Goal: Find specific page/section: Locate a particular part of the current website

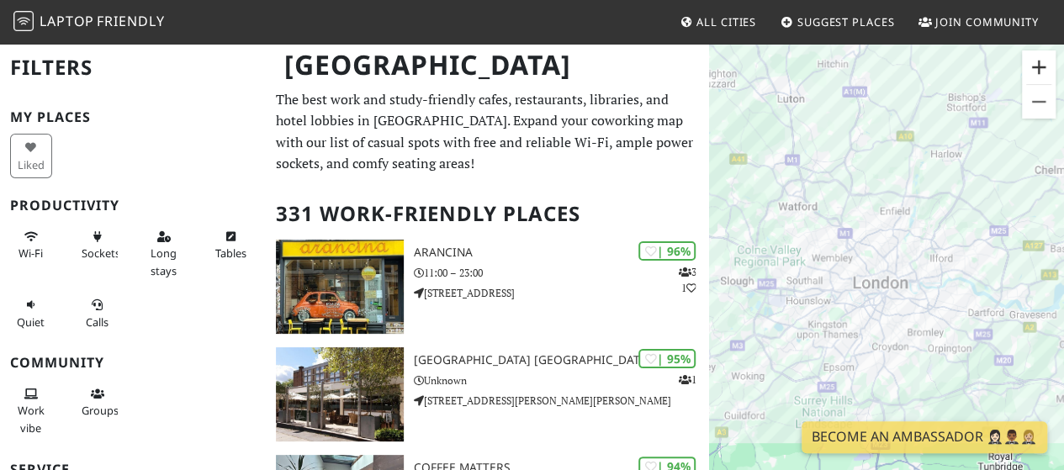
click at [1040, 70] on button "Zoom in" at bounding box center [1039, 67] width 34 height 34
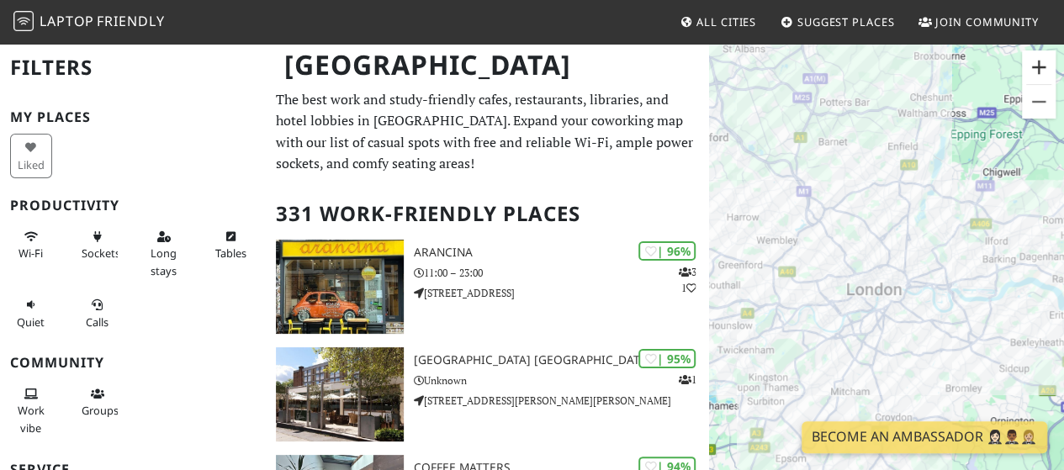
click at [1037, 70] on button "Zoom in" at bounding box center [1039, 67] width 34 height 34
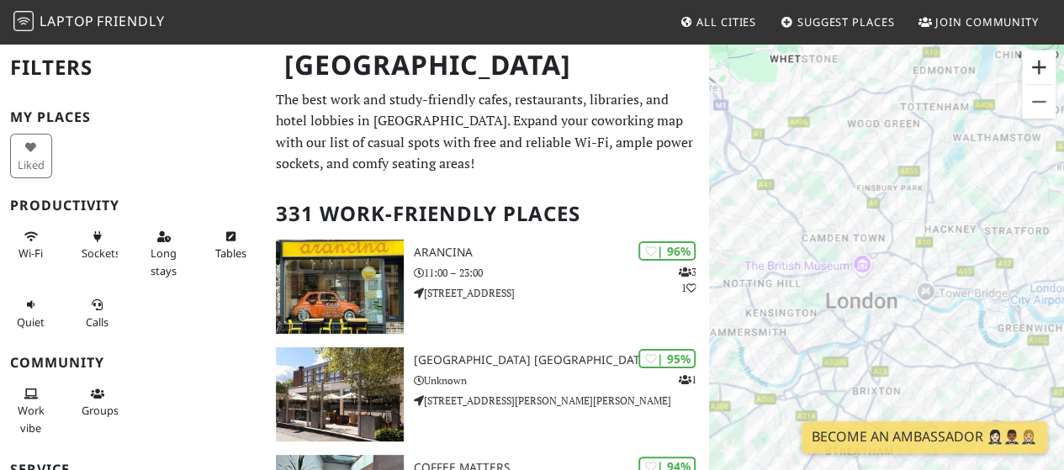
click at [1041, 64] on button "Zoom in" at bounding box center [1039, 67] width 34 height 34
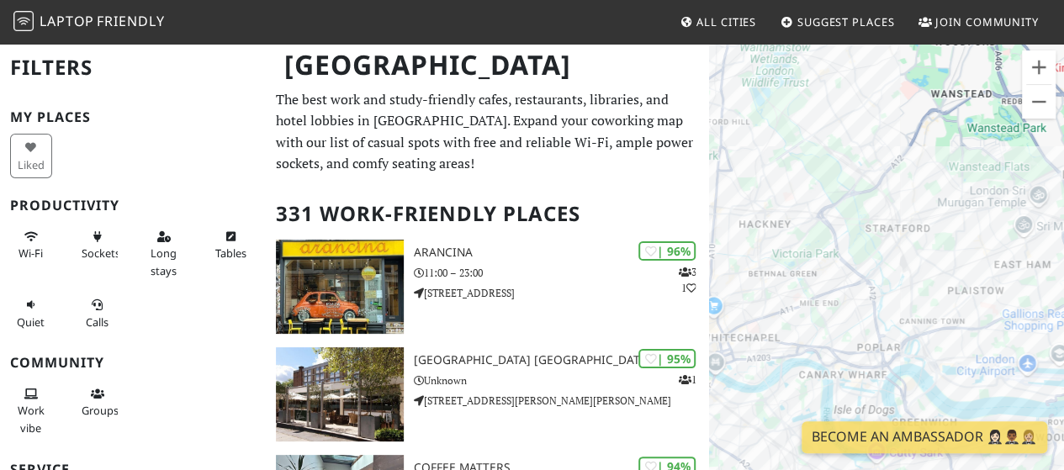
drag, startPoint x: 1014, startPoint y: 147, endPoint x: 774, endPoint y: 184, distance: 243.3
click at [774, 184] on div at bounding box center [886, 277] width 355 height 470
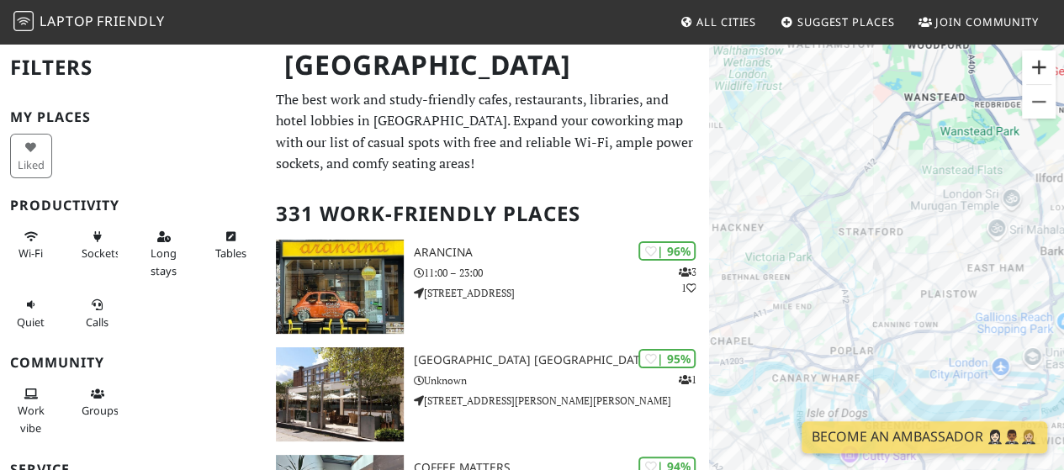
click at [1036, 61] on button "Zoom in" at bounding box center [1039, 67] width 34 height 34
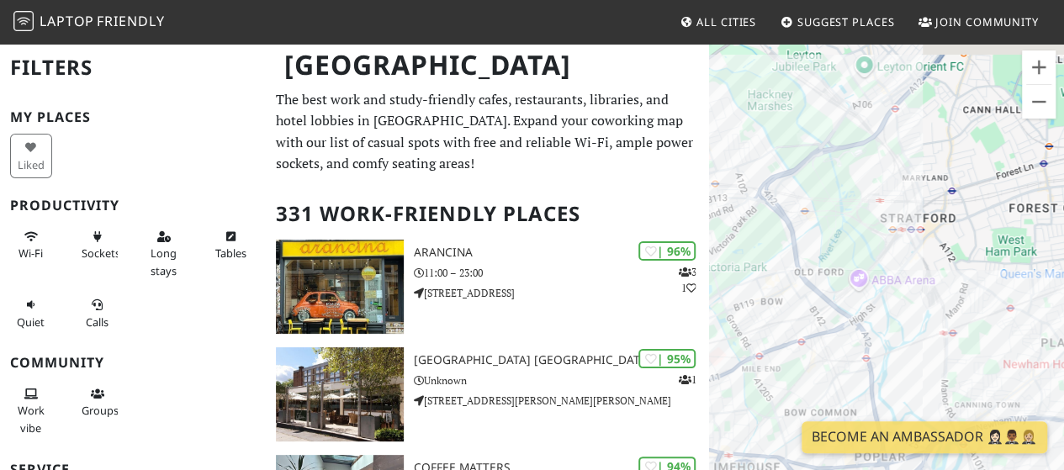
drag, startPoint x: 825, startPoint y: 231, endPoint x: 919, endPoint y: 275, distance: 103.8
click at [919, 275] on div at bounding box center [886, 277] width 355 height 470
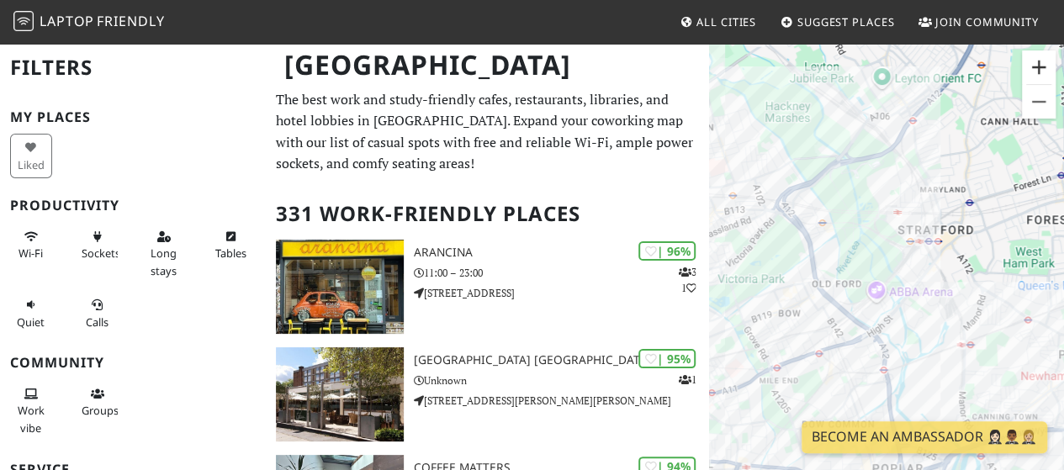
click at [1038, 65] on button "Zoom in" at bounding box center [1039, 67] width 34 height 34
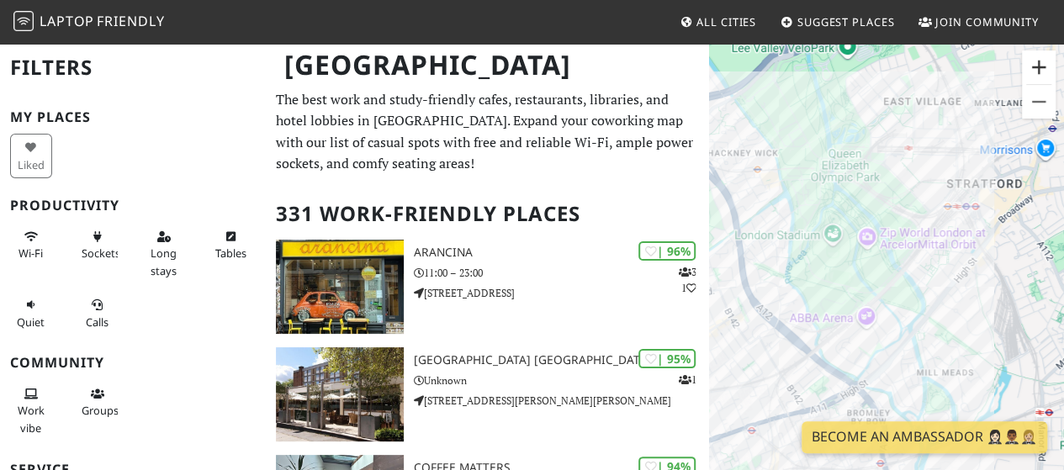
click at [1027, 68] on button "Zoom in" at bounding box center [1039, 67] width 34 height 34
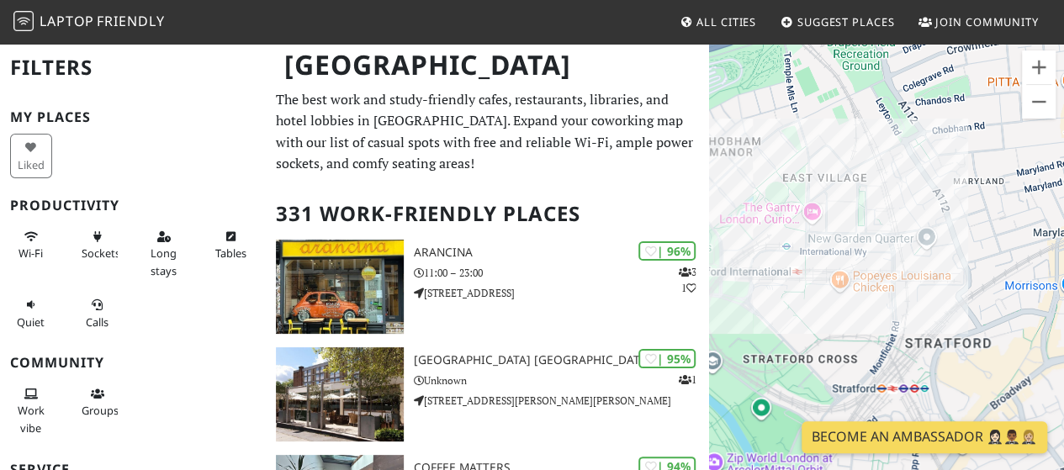
drag, startPoint x: 927, startPoint y: 180, endPoint x: 795, endPoint y: 433, distance: 285.0
click at [795, 433] on body "Laptop Friendly All Cities Suggest Places Join Community [GEOGRAPHIC_DATA] Filt…" at bounding box center [532, 235] width 1064 height 470
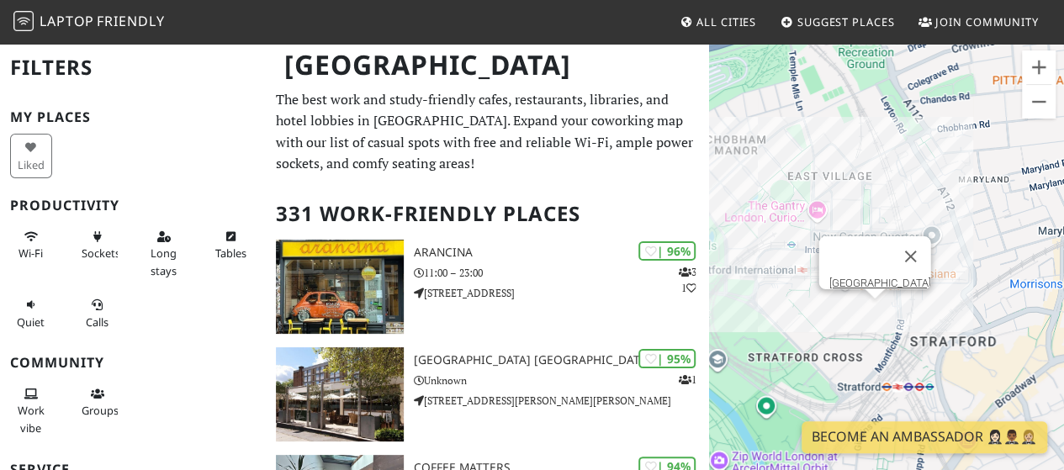
click at [873, 310] on div "[GEOGRAPHIC_DATA]" at bounding box center [886, 277] width 355 height 470
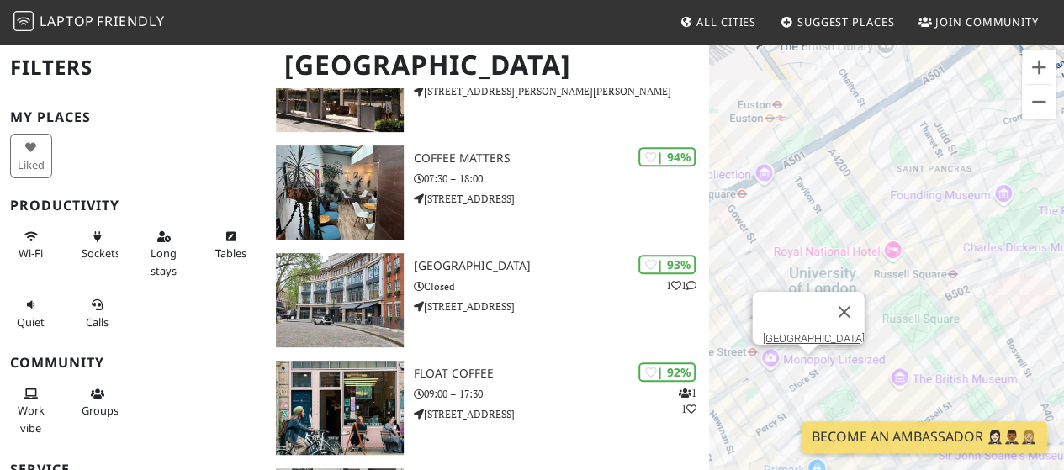
scroll to position [311, 0]
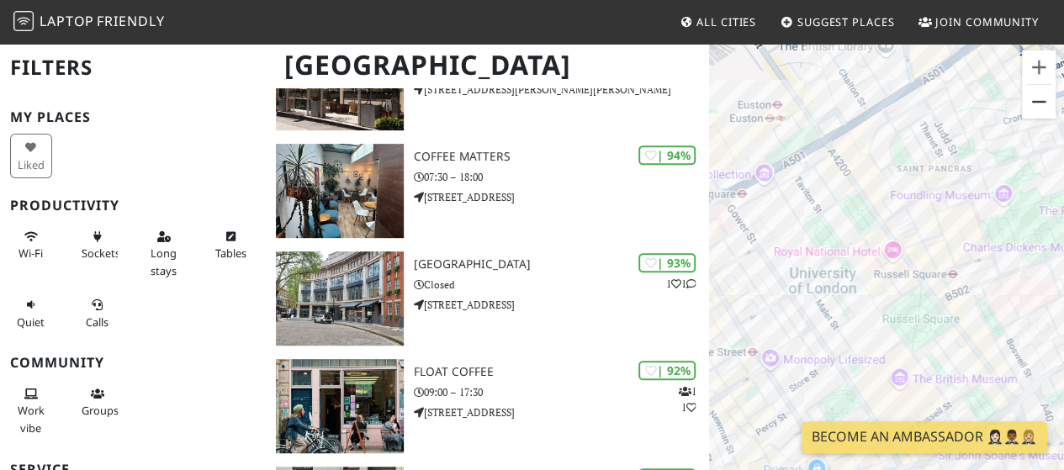
click at [1039, 110] on button "Zoom out" at bounding box center [1039, 102] width 34 height 34
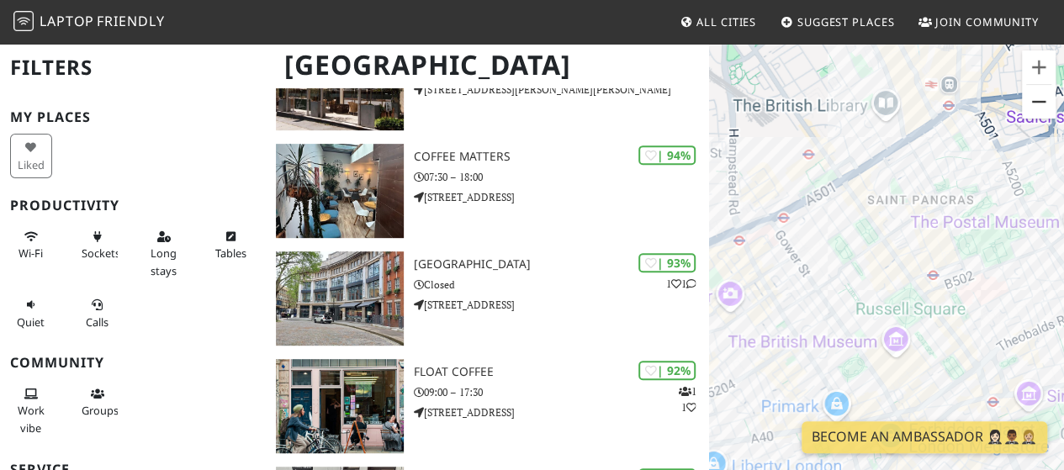
click at [1038, 111] on button "Zoom out" at bounding box center [1039, 102] width 34 height 34
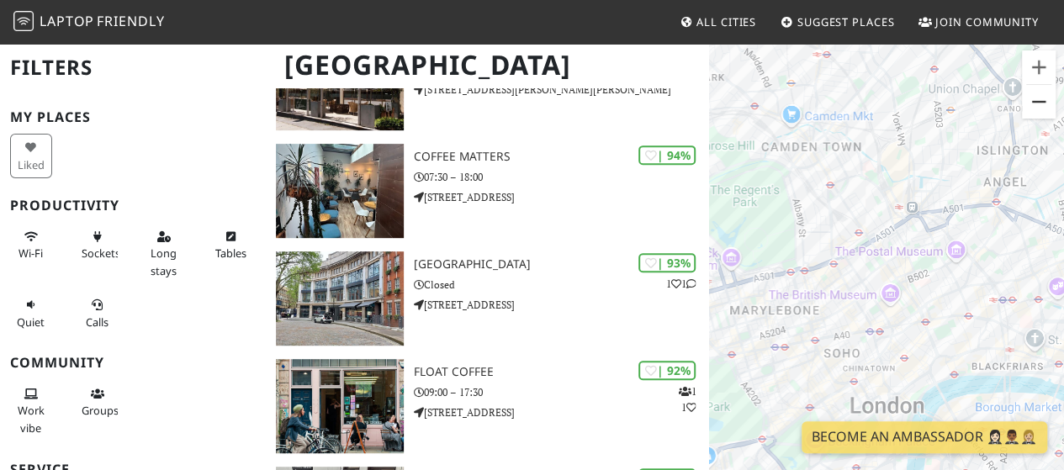
click at [1038, 111] on button "Zoom out" at bounding box center [1039, 102] width 34 height 34
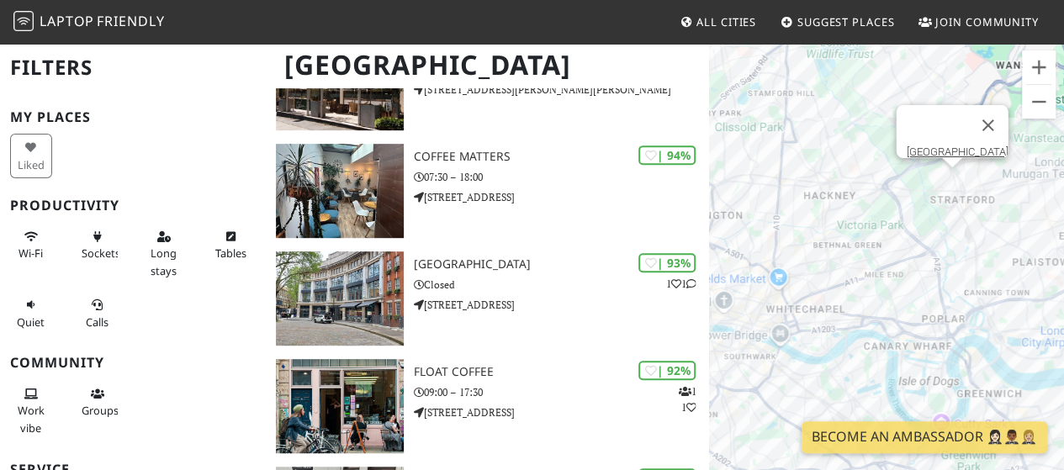
drag, startPoint x: 991, startPoint y: 218, endPoint x: 745, endPoint y: 210, distance: 246.5
click at [745, 210] on div "[GEOGRAPHIC_DATA]" at bounding box center [886, 277] width 355 height 470
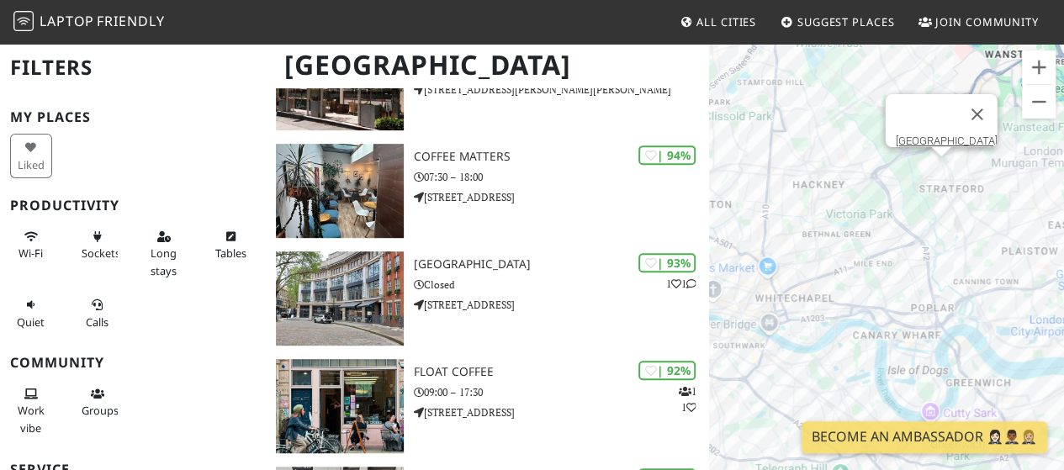
drag, startPoint x: 985, startPoint y: 201, endPoint x: 944, endPoint y: 296, distance: 103.2
click at [944, 296] on div "[GEOGRAPHIC_DATA]" at bounding box center [886, 277] width 355 height 470
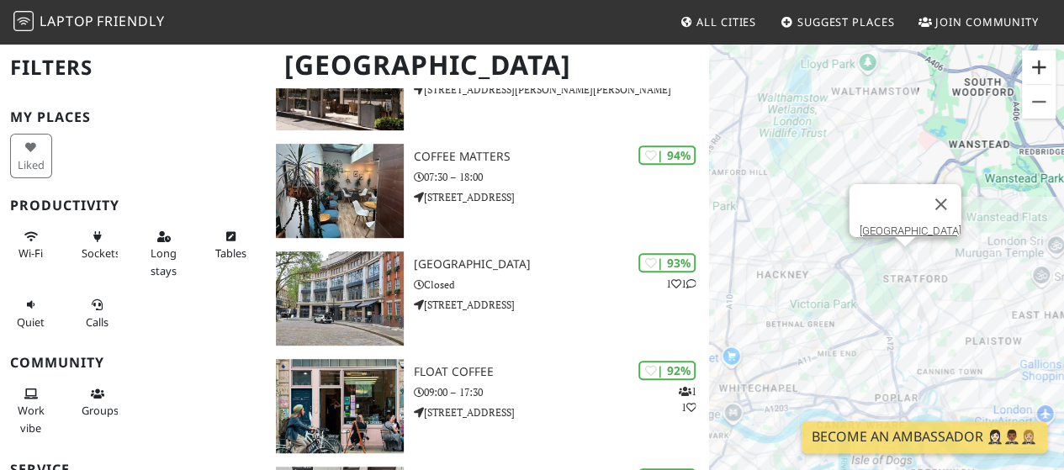
click at [1043, 62] on button "Zoom in" at bounding box center [1039, 67] width 34 height 34
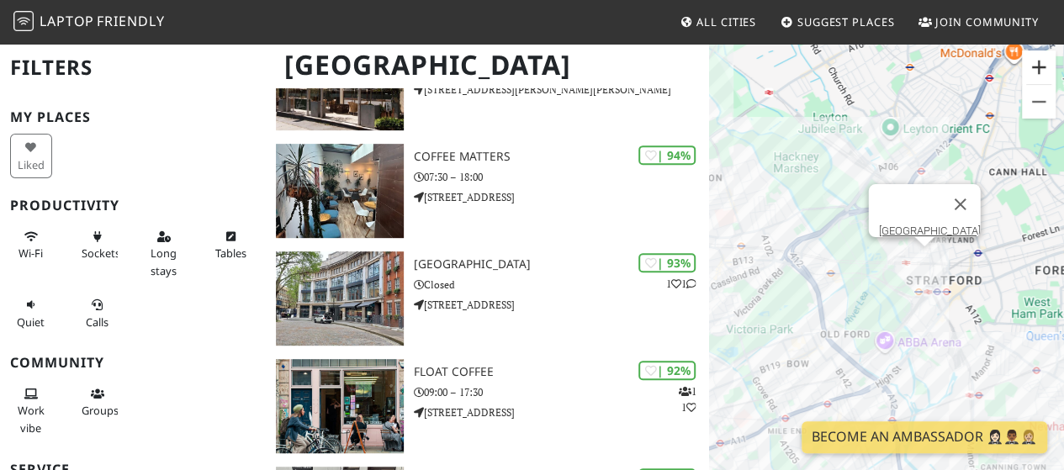
click at [1044, 65] on button "Zoom in" at bounding box center [1039, 67] width 34 height 34
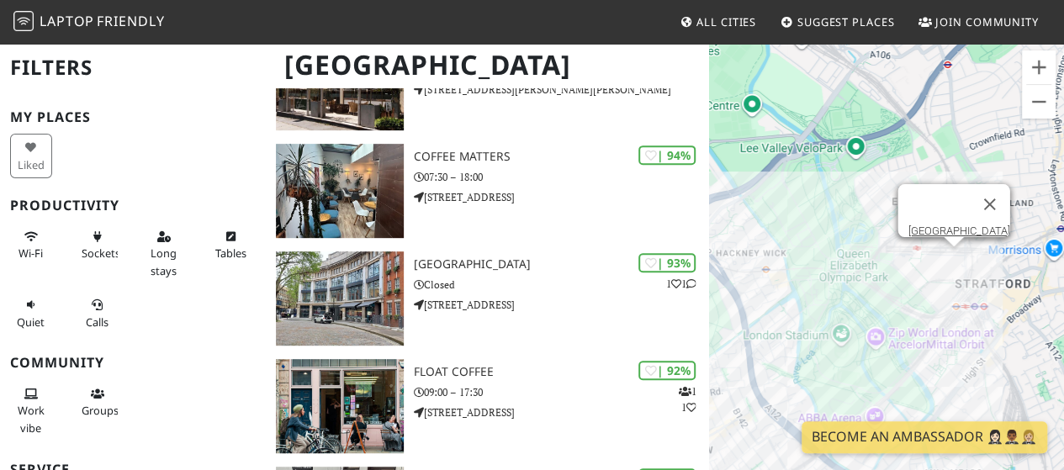
click at [961, 267] on div "[GEOGRAPHIC_DATA] [GEOGRAPHIC_DATA]" at bounding box center [886, 277] width 355 height 470
click at [958, 263] on div "[GEOGRAPHIC_DATA] [GEOGRAPHIC_DATA]" at bounding box center [886, 277] width 355 height 470
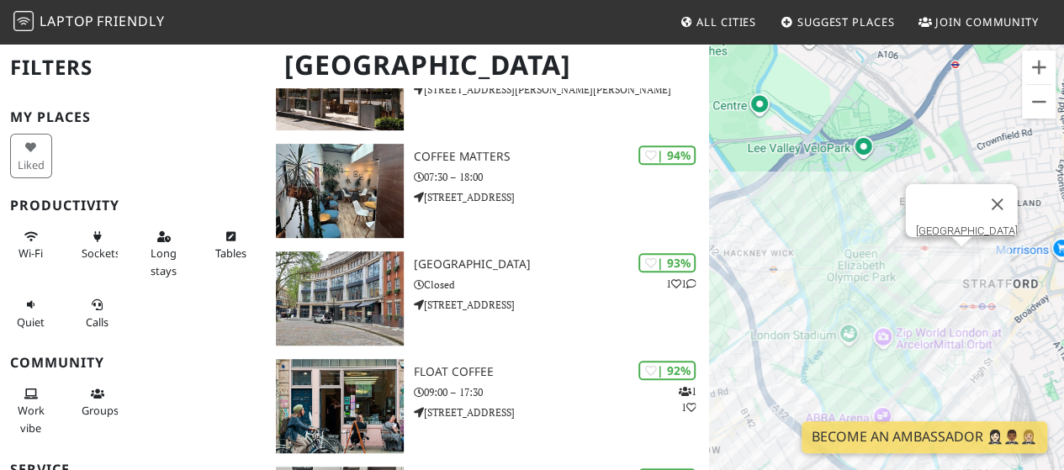
click at [797, 203] on div "[GEOGRAPHIC_DATA]" at bounding box center [886, 277] width 355 height 470
click at [809, 211] on div "[GEOGRAPHIC_DATA] Coffee" at bounding box center [886, 277] width 355 height 470
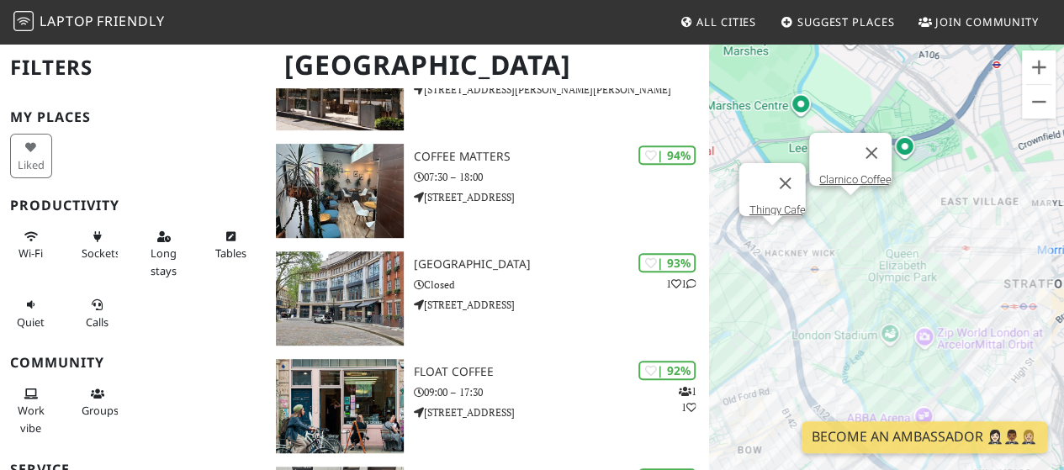
click at [758, 240] on div "Clarnico Coffee Thingy Cafe" at bounding box center [886, 277] width 355 height 470
click at [795, 248] on div "Clarnico Coffee Bad Coffee" at bounding box center [886, 277] width 355 height 470
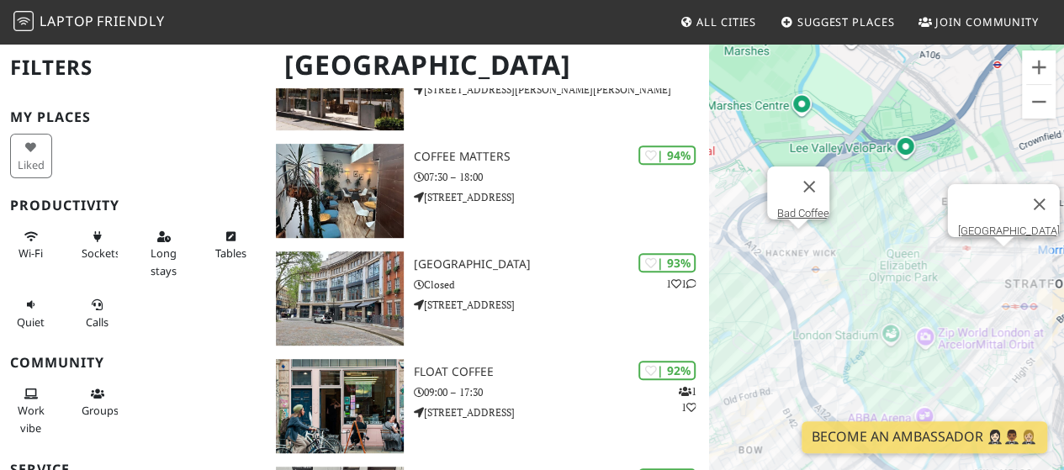
click at [1001, 259] on div "Bad Coffee [GEOGRAPHIC_DATA]" at bounding box center [886, 277] width 355 height 470
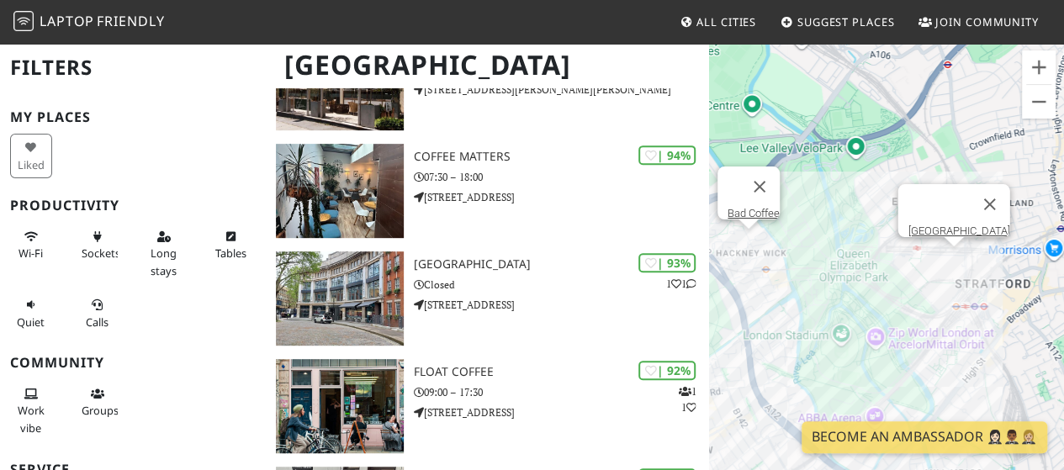
click at [950, 258] on div "Bad Coffee [GEOGRAPHIC_DATA]" at bounding box center [886, 277] width 355 height 470
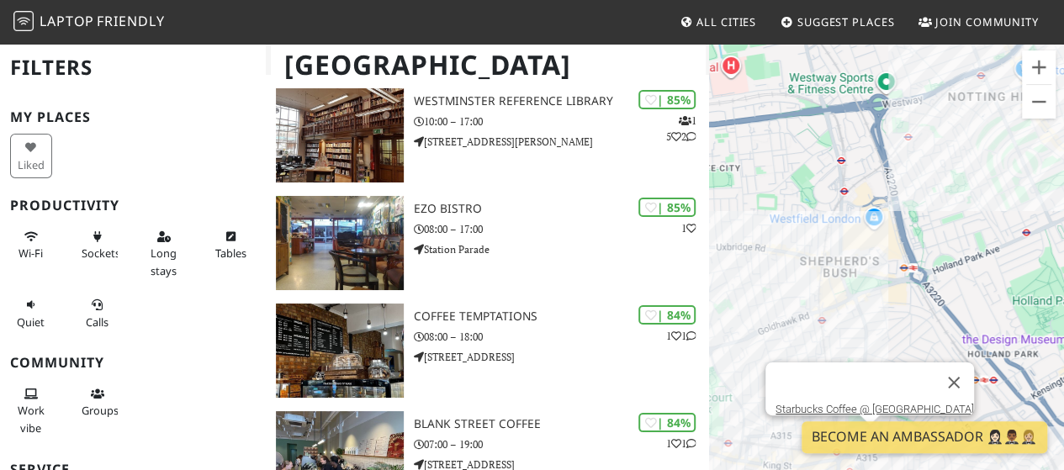
scroll to position [3055, 0]
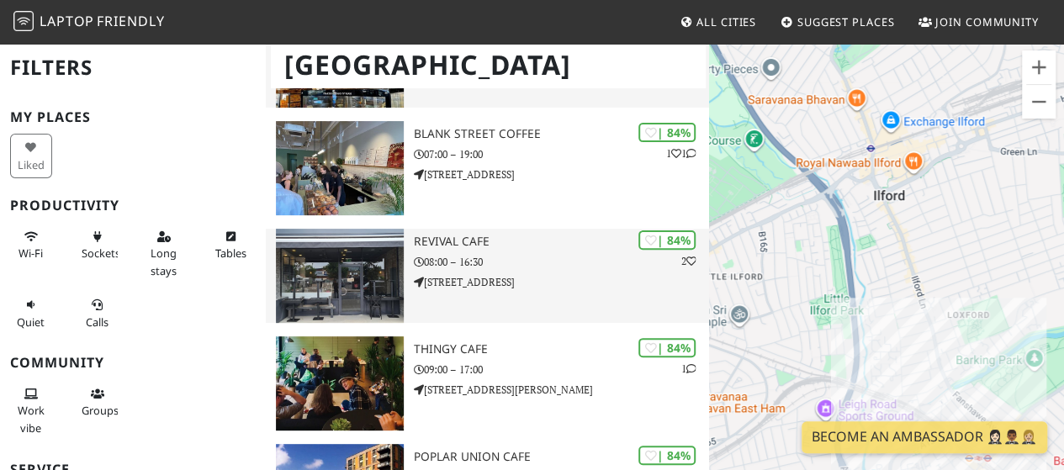
click at [547, 319] on div "| 84% 2 Revival Cafe 08:00 – 16:30 [STREET_ADDRESS]" at bounding box center [561, 276] width 295 height 94
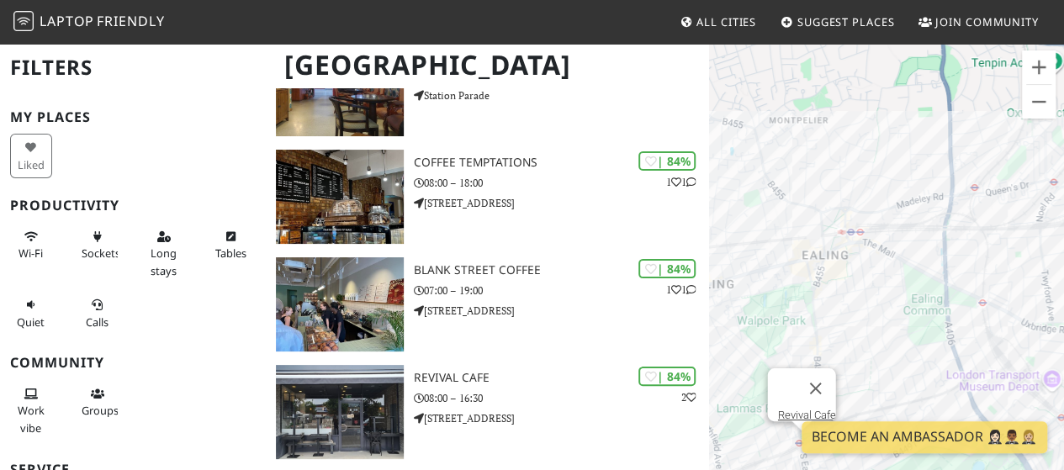
scroll to position [3184, 0]
